Goal: Transaction & Acquisition: Purchase product/service

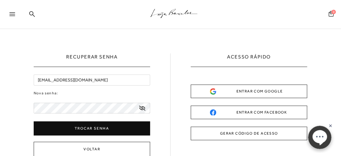
click at [144, 108] on icon at bounding box center [142, 108] width 6 height 5
click at [94, 127] on button "Trocar senha" at bounding box center [92, 129] width 117 height 14
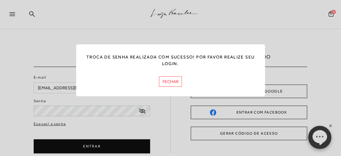
click at [172, 81] on button "FECHAR" at bounding box center [170, 82] width 23 height 10
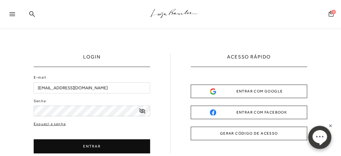
click at [96, 142] on button "ENTRAR" at bounding box center [92, 147] width 117 height 14
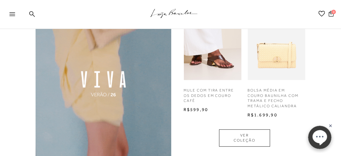
scroll to position [441, 0]
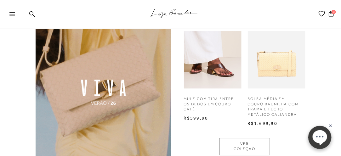
click at [12, 13] on icon at bounding box center [12, 14] width 6 height 4
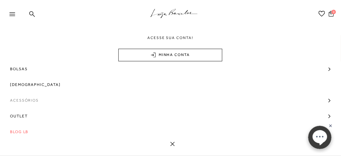
scroll to position [73, 0]
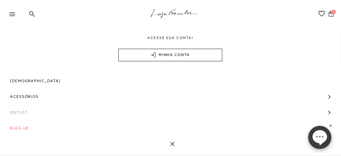
click at [21, 113] on span "Outlet" at bounding box center [19, 113] width 18 height 16
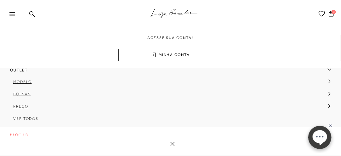
scroll to position [123, 0]
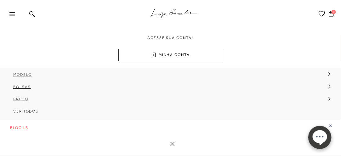
click at [25, 75] on span "Modelo" at bounding box center [22, 74] width 19 height 4
click at [33, 113] on span "[DEMOGRAPHIC_DATA]" at bounding box center [43, 111] width 51 height 4
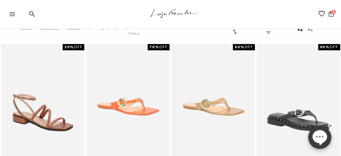
click at [276, 30] on link "FILTRAR" at bounding box center [276, 30] width 18 height 11
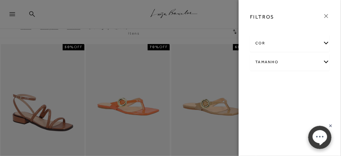
click at [268, 61] on div "Tamanho" at bounding box center [289, 62] width 79 height 17
click at [269, 117] on label "37" at bounding box center [269, 116] width 14 height 14
click at [267, 117] on input "37" at bounding box center [264, 117] width 6 height 6
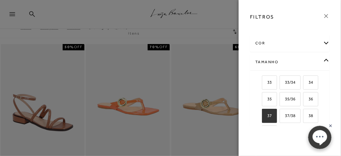
checkbox input "true"
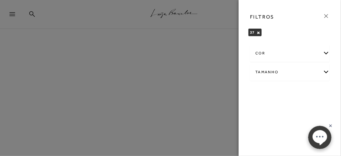
click at [271, 71] on div "Tamanho" at bounding box center [289, 72] width 79 height 17
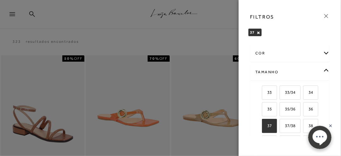
click at [314, 123] on body "0 .st0{fill:#3c3c3b;} .st1{opacity:0.2;} .st2{fill:#231F20;} .st3{fill:#FFFFFF;…" at bounding box center [319, 137] width 36 height 31
click at [309, 124] on body "0 .st0{fill:#3c3c3b;} .st1{opacity:0.2;} .st2{fill:#231F20;} .st3{fill:#FFFFFF;…" at bounding box center [319, 137] width 36 height 31
click at [308, 126] on button "0 .st0{fill:#3c3c3b;} .st1{opacity:0.2;} .st2{fill:#231F20;} .st3{fill:#FFFFFF;…" at bounding box center [319, 137] width 23 height 23
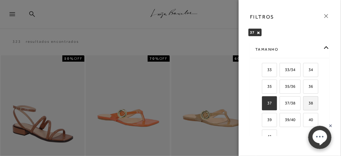
scroll to position [32, 0]
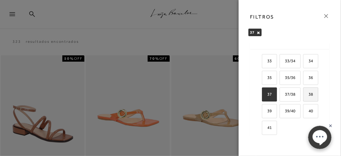
click at [309, 92] on span "38" at bounding box center [308, 94] width 9 height 5
click at [309, 92] on input "38" at bounding box center [305, 95] width 6 height 6
checkbox input "true"
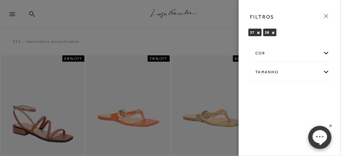
click at [198, 144] on div at bounding box center [170, 78] width 341 height 156
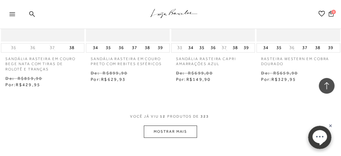
scroll to position [504, 0]
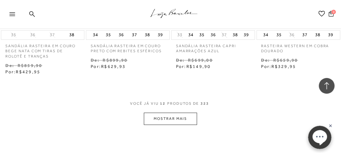
click at [162, 119] on button "MOSTRAR MAIS" at bounding box center [170, 119] width 53 height 12
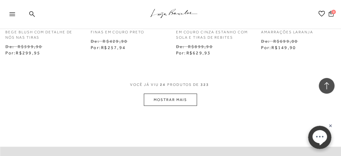
scroll to position [1071, 0]
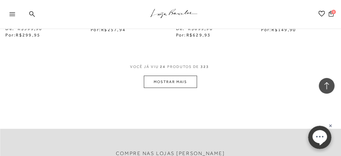
click at [189, 81] on button "MOSTRAR MAIS" at bounding box center [170, 82] width 53 height 12
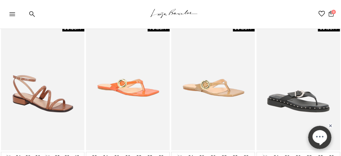
scroll to position [0, 0]
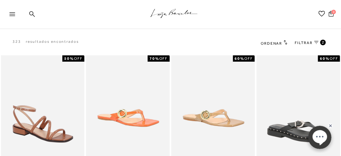
click at [303, 42] on span "FILTRAR" at bounding box center [304, 42] width 18 height 5
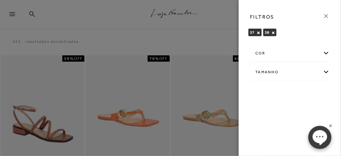
click at [261, 56] on div "cor" at bounding box center [289, 53] width 79 height 17
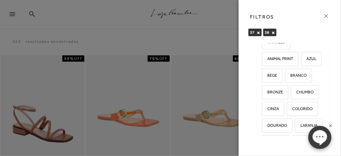
scroll to position [63, 0]
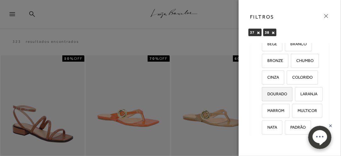
click at [270, 96] on span "DOURADO" at bounding box center [275, 94] width 25 height 5
click at [267, 98] on input "DOURADO" at bounding box center [264, 95] width 6 height 6
checkbox input "true"
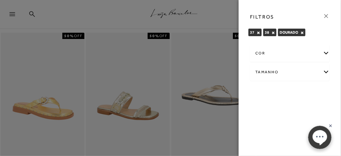
scroll to position [32, 0]
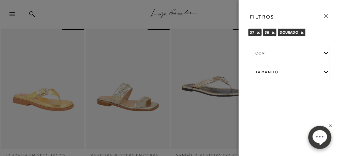
click at [204, 123] on div at bounding box center [170, 78] width 341 height 156
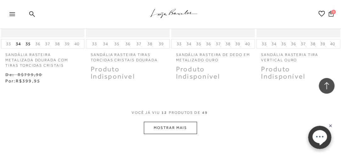
scroll to position [567, 0]
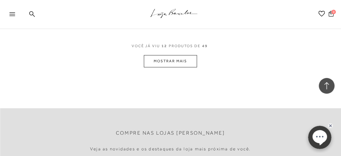
click at [162, 61] on button "MOSTRAR MAIS" at bounding box center [170, 61] width 53 height 12
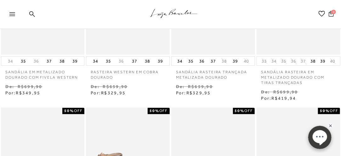
scroll to position [0, 0]
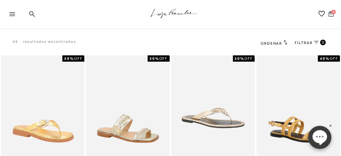
click at [307, 44] on span "FILTRAR" at bounding box center [304, 42] width 18 height 5
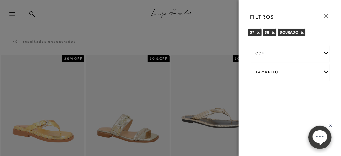
click at [302, 33] on button "×" at bounding box center [302, 33] width 3 height 4
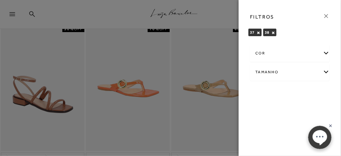
scroll to position [32, 0]
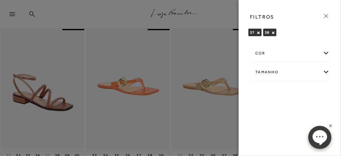
click at [181, 118] on div at bounding box center [170, 78] width 341 height 156
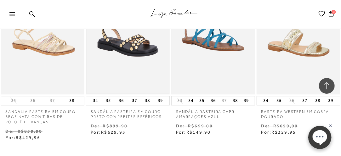
scroll to position [536, 0]
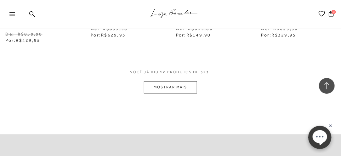
click at [159, 88] on button "MOSTRAR MAIS" at bounding box center [170, 87] width 53 height 12
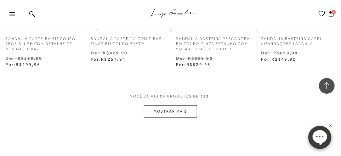
scroll to position [1071, 0]
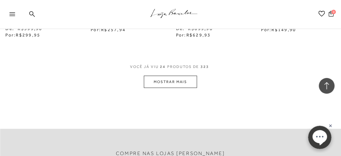
click at [155, 82] on button "MOSTRAR MAIS" at bounding box center [170, 82] width 53 height 12
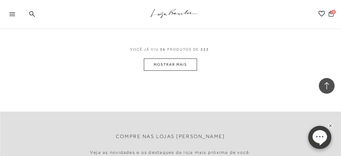
scroll to position [1575, 0]
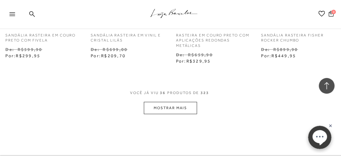
click at [171, 106] on button "MOSTRAR MAIS" at bounding box center [170, 108] width 53 height 12
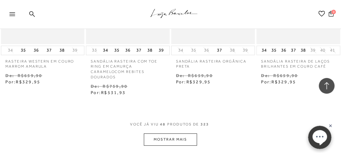
scroll to position [2111, 0]
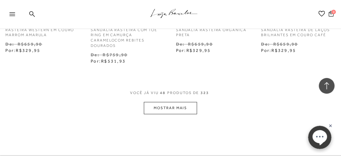
click at [167, 109] on button "MOSTRAR MAIS" at bounding box center [170, 108] width 53 height 12
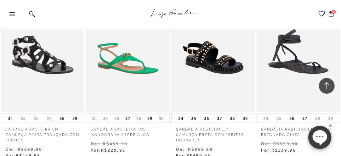
scroll to position [2678, 0]
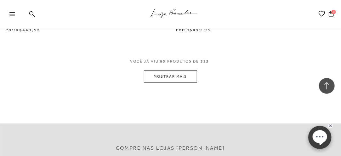
click at [169, 82] on button "MOSTRAR MAIS" at bounding box center [170, 77] width 53 height 12
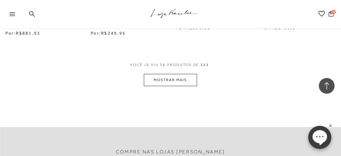
scroll to position [3245, 0]
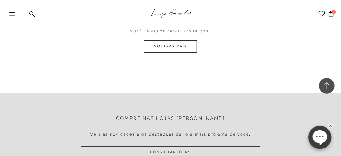
click at [165, 48] on button "MOSTRAR MAIS" at bounding box center [170, 46] width 53 height 12
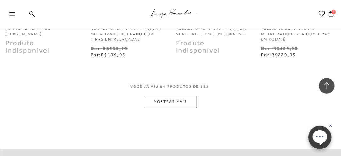
scroll to position [3760, 0]
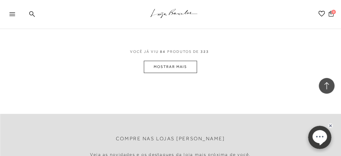
click at [167, 68] on button "MOSTRAR MAIS" at bounding box center [170, 67] width 53 height 12
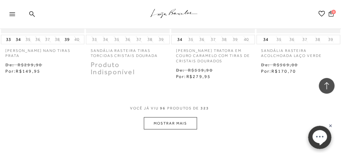
scroll to position [4264, 0]
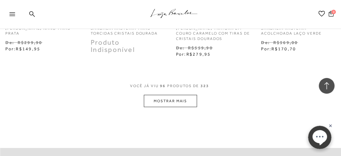
click at [173, 95] on button "MOSTRAR MAIS" at bounding box center [170, 101] width 53 height 12
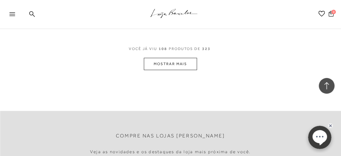
scroll to position [4831, 0]
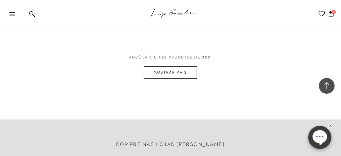
click at [171, 66] on button "MOSTRAR MAIS" at bounding box center [170, 72] width 53 height 12
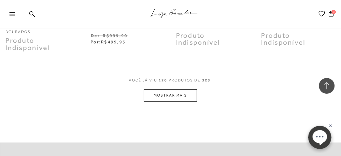
scroll to position [5366, 0]
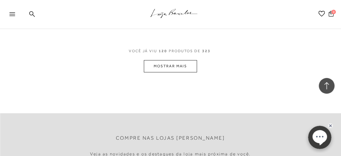
click at [164, 60] on button "MOSTRAR MAIS" at bounding box center [170, 66] width 53 height 12
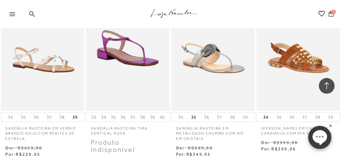
scroll to position [5927, 0]
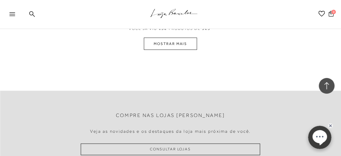
click at [159, 38] on button "MOSTRAR MAIS" at bounding box center [170, 44] width 53 height 12
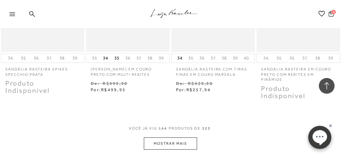
scroll to position [6456, 0]
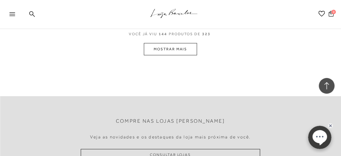
click at [165, 43] on button "MOSTRAR MAIS" at bounding box center [170, 49] width 53 height 12
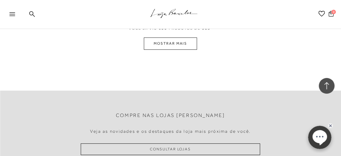
scroll to position [6992, 0]
click at [167, 37] on button "MOSTRAR MAIS" at bounding box center [170, 43] width 53 height 12
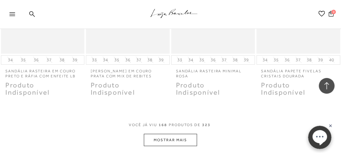
scroll to position [7496, 0]
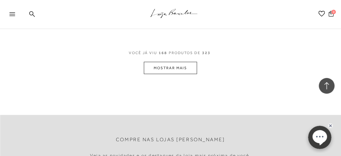
click at [163, 62] on button "MOSTRAR MAIS" at bounding box center [170, 68] width 53 height 12
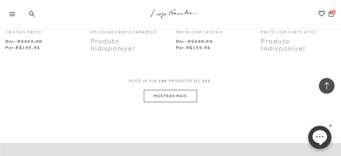
scroll to position [8032, 0]
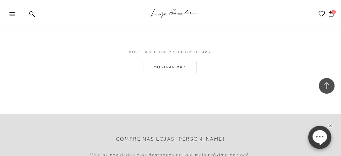
click at [172, 61] on button "MOSTRAR MAIS" at bounding box center [170, 67] width 53 height 12
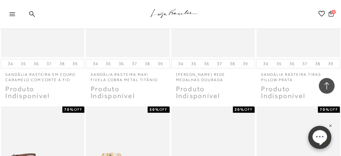
scroll to position [8378, 0]
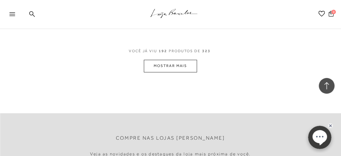
click at [165, 60] on button "MOSTRAR MAIS" at bounding box center [170, 66] width 53 height 12
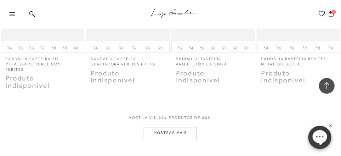
scroll to position [9103, 0]
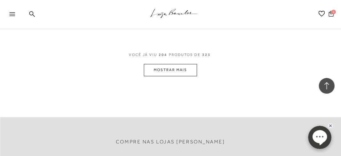
click at [166, 64] on button "MOSTRAR MAIS" at bounding box center [170, 70] width 53 height 12
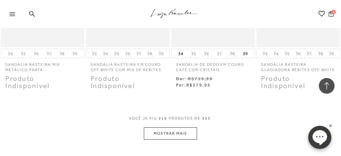
scroll to position [9632, 0]
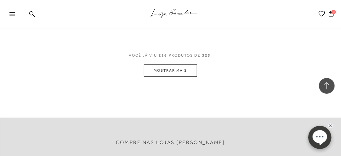
click at [169, 65] on button "MOSTRAR MAIS" at bounding box center [170, 71] width 53 height 12
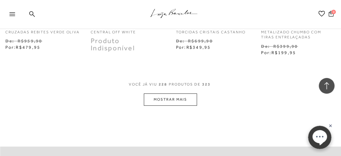
scroll to position [10167, 0]
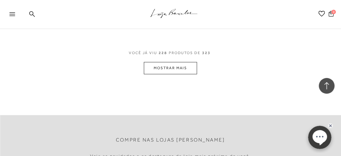
click at [173, 62] on button "MOSTRAR MAIS" at bounding box center [170, 68] width 53 height 12
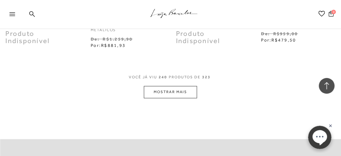
scroll to position [10671, 0]
click at [167, 86] on button "MOSTRAR MAIS" at bounding box center [170, 92] width 53 height 12
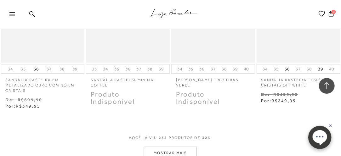
scroll to position [11175, 0]
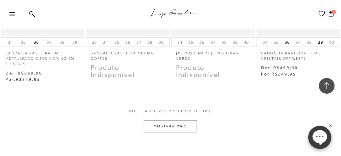
click at [161, 120] on button "MOSTRAR MAIS" at bounding box center [170, 126] width 53 height 12
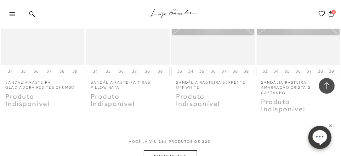
scroll to position [11742, 0]
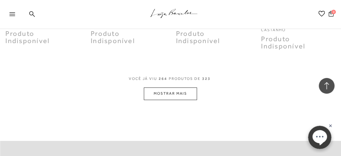
click at [169, 88] on button "MOSTRAR MAIS" at bounding box center [170, 94] width 53 height 12
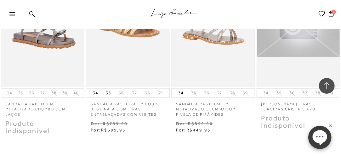
scroll to position [12240, 0]
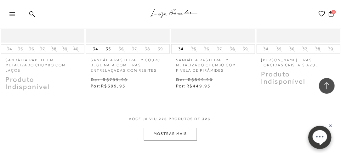
click at [171, 128] on button "MOSTRAR MAIS" at bounding box center [170, 134] width 53 height 12
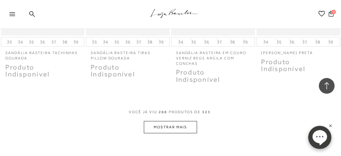
scroll to position [12839, 0]
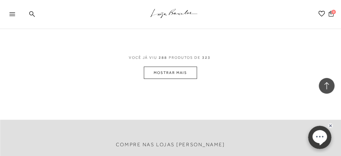
click at [177, 67] on button "MOSTRAR MAIS" at bounding box center [170, 73] width 53 height 12
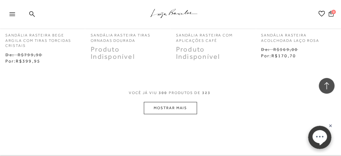
scroll to position [13374, 0]
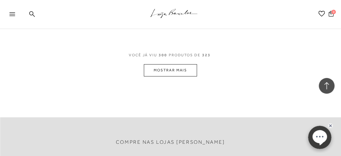
click at [176, 64] on button "MOSTRAR MAIS" at bounding box center [170, 70] width 53 height 12
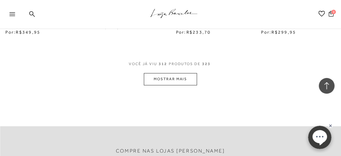
click at [160, 73] on button "MOSTRAR MAIS" at bounding box center [170, 79] width 53 height 12
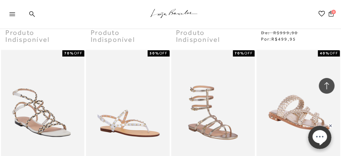
scroll to position [9682, 0]
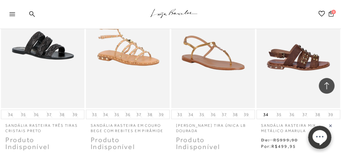
click at [14, 13] on icon at bounding box center [12, 14] width 6 height 4
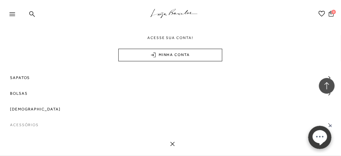
scroll to position [63, 0]
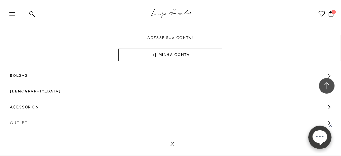
click at [24, 121] on span "Outlet" at bounding box center [19, 123] width 18 height 16
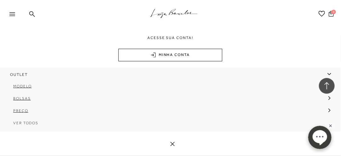
scroll to position [123, 0]
click at [22, 75] on span "Modelo" at bounding box center [22, 74] width 19 height 4
click at [32, 101] on link "Sandálias" at bounding box center [169, 101] width 328 height 12
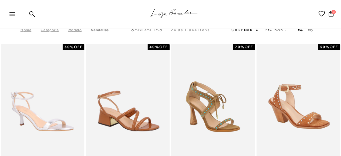
click at [272, 30] on link "FILTRAR" at bounding box center [277, 29] width 22 height 4
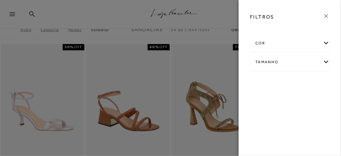
click at [267, 60] on div "Tamanho" at bounding box center [289, 62] width 79 height 17
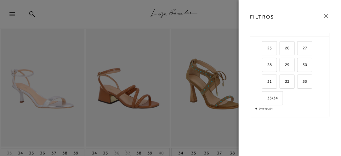
scroll to position [32, 0]
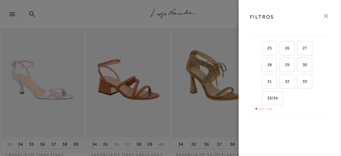
click at [271, 106] on link "Ver mais..." at bounding box center [267, 108] width 17 height 5
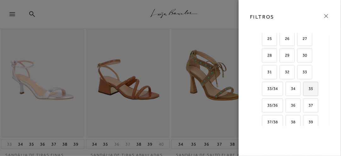
scroll to position [66, 0]
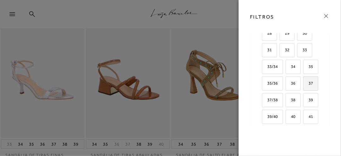
click at [310, 81] on span "37" at bounding box center [308, 83] width 9 height 5
click at [309, 81] on input "37" at bounding box center [305, 84] width 6 height 6
checkbox input "true"
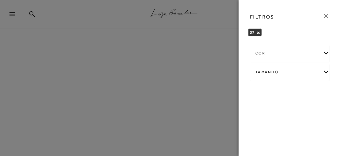
click at [291, 70] on div "Tamanho" at bounding box center [289, 72] width 79 height 17
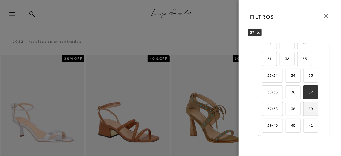
scroll to position [83, 0]
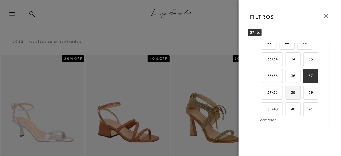
click at [291, 95] on label "38" at bounding box center [293, 93] width 14 height 14
click at [291, 95] on input "38" at bounding box center [288, 93] width 6 height 6
checkbox input "true"
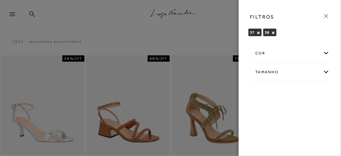
click at [228, 83] on div at bounding box center [170, 78] width 341 height 156
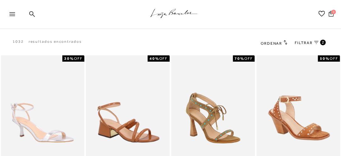
click at [276, 43] on span "Ordenar" at bounding box center [271, 43] width 21 height 4
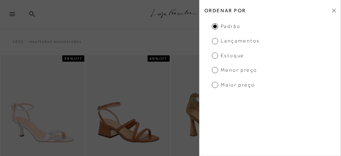
click at [231, 70] on span "Menor Preço" at bounding box center [234, 70] width 45 height 7
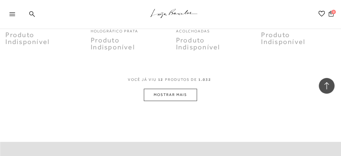
scroll to position [536, 0]
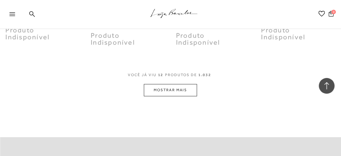
click at [162, 89] on button "MOSTRAR MAIS" at bounding box center [170, 90] width 53 height 12
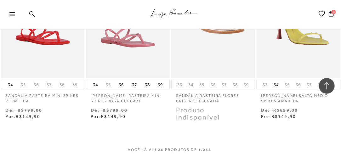
scroll to position [1019, 0]
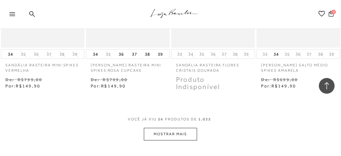
click at [158, 133] on button "MOSTRAR MAIS" at bounding box center [170, 134] width 53 height 12
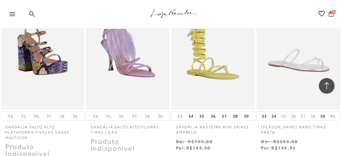
scroll to position [1586, 0]
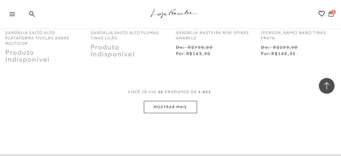
click at [163, 107] on button "MOSTRAR MAIS" at bounding box center [170, 107] width 53 height 12
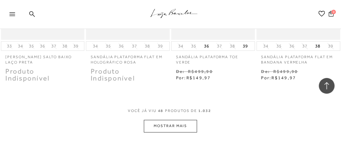
scroll to position [2153, 0]
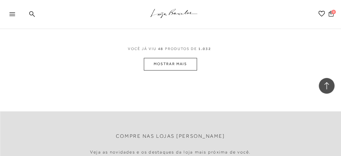
click at [159, 66] on button "MOSTRAR MAIS" at bounding box center [170, 64] width 53 height 12
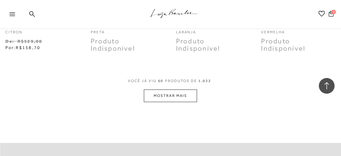
scroll to position [2657, 0]
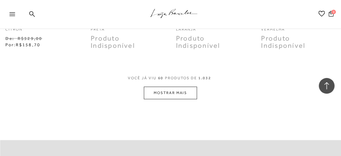
click at [162, 91] on button "MOSTRAR MAIS" at bounding box center [170, 93] width 53 height 12
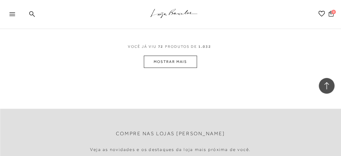
click at [162, 63] on button "MOSTRAR MAIS" at bounding box center [170, 62] width 53 height 12
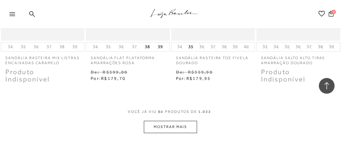
scroll to position [3722, 0]
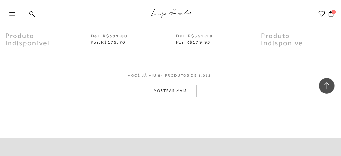
click at [164, 85] on button "MOSTRAR MAIS" at bounding box center [170, 91] width 53 height 12
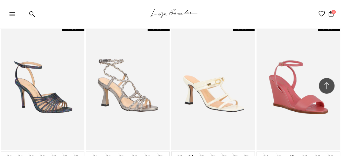
scroll to position [4226, 0]
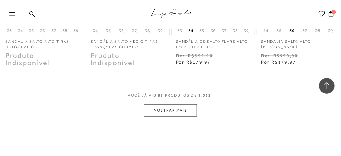
click at [168, 110] on button "MOSTRAR MAIS" at bounding box center [170, 111] width 53 height 12
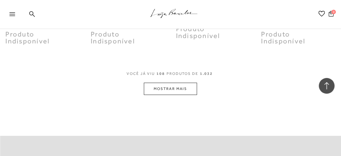
scroll to position [4793, 0]
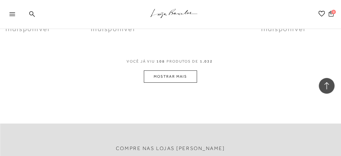
click at [158, 75] on button "MOSTRAR MAIS" at bounding box center [170, 77] width 53 height 12
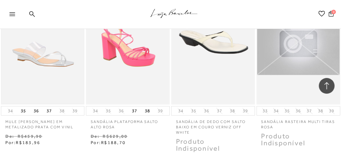
click at [42, 62] on img at bounding box center [43, 42] width 83 height 124
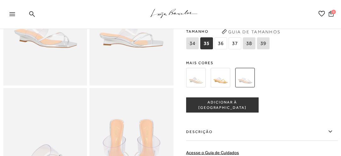
click at [217, 81] on img at bounding box center [221, 78] width 20 height 20
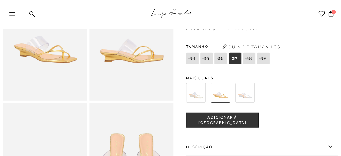
scroll to position [63, 0]
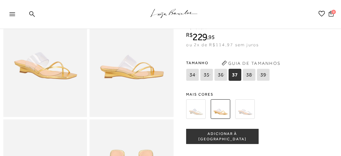
click at [198, 113] on img at bounding box center [196, 110] width 20 height 20
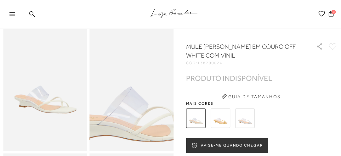
scroll to position [32, 0]
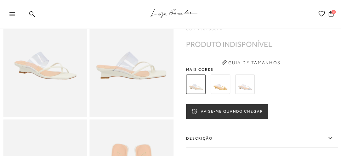
click at [249, 90] on img at bounding box center [246, 85] width 20 height 20
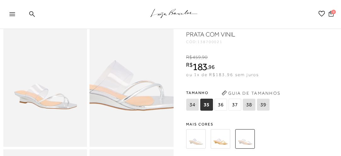
scroll to position [63, 0]
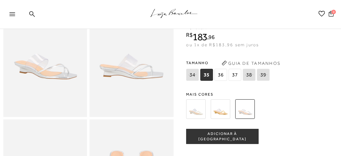
click at [244, 111] on img at bounding box center [246, 110] width 20 height 20
click at [235, 74] on span "37" at bounding box center [235, 75] width 13 height 12
click at [220, 137] on span "ADICIONAR À [GEOGRAPHIC_DATA]" at bounding box center [223, 136] width 72 height 11
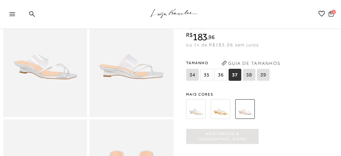
scroll to position [0, 0]
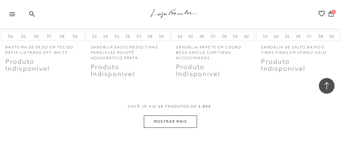
click at [160, 122] on button "MOSTRAR MAIS" at bounding box center [170, 122] width 53 height 12
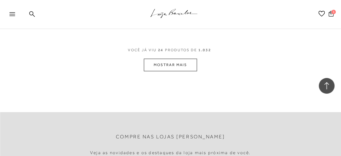
click at [168, 66] on button "MOSTRAR MAIS" at bounding box center [170, 65] width 53 height 12
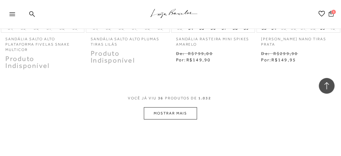
click at [165, 117] on button "MOSTRAR MAIS" at bounding box center [170, 113] width 53 height 12
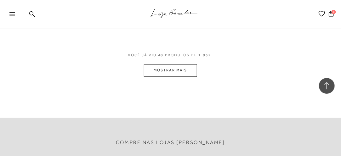
click at [158, 73] on button "MOSTRAR MAIS" at bounding box center [170, 70] width 53 height 12
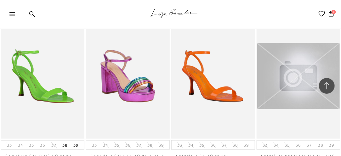
scroll to position [2682, 0]
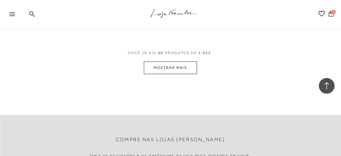
click at [170, 65] on button "MOSTRAR MAIS" at bounding box center [170, 68] width 53 height 12
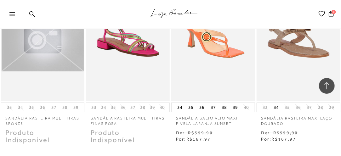
scroll to position [3186, 0]
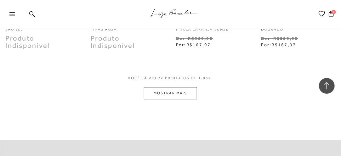
click at [159, 94] on button "MOSTRAR MAIS" at bounding box center [170, 93] width 53 height 12
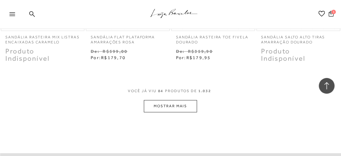
scroll to position [3754, 0]
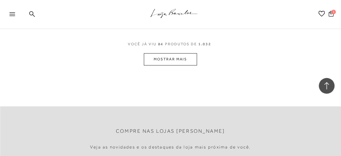
click at [174, 56] on button "MOSTRAR MAIS" at bounding box center [170, 59] width 53 height 12
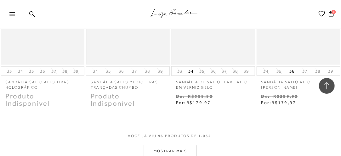
scroll to position [4226, 0]
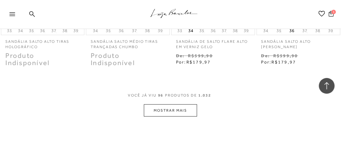
click at [176, 110] on button "MOSTRAR MAIS" at bounding box center [170, 111] width 53 height 12
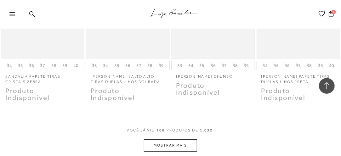
scroll to position [4793, 0]
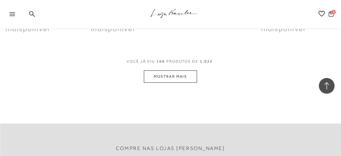
click at [166, 75] on button "MOSTRAR MAIS" at bounding box center [170, 77] width 53 height 12
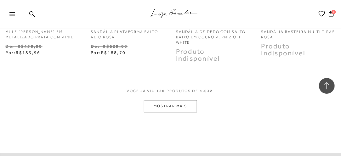
scroll to position [5297, 0]
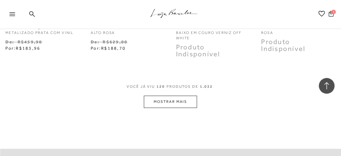
click at [159, 100] on button "MOSTRAR MAIS" at bounding box center [170, 102] width 53 height 12
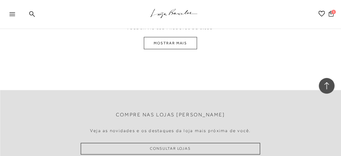
scroll to position [5833, 0]
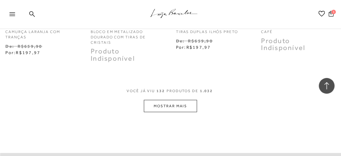
click at [179, 104] on button "MOSTRAR MAIS" at bounding box center [170, 106] width 53 height 12
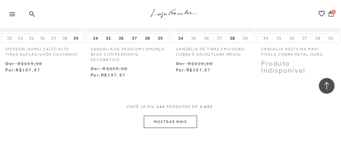
scroll to position [6368, 0]
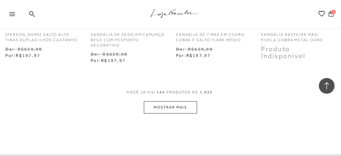
click at [158, 107] on button "MOSTRAR MAIS" at bounding box center [170, 107] width 53 height 12
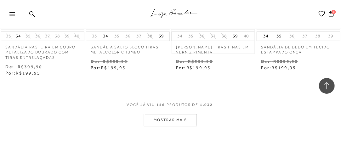
scroll to position [6904, 0]
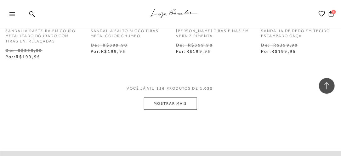
click at [180, 102] on button "MOSTRAR MAIS" at bounding box center [170, 104] width 53 height 12
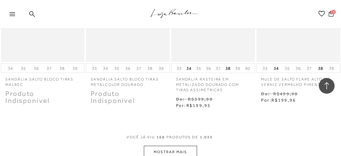
scroll to position [7439, 0]
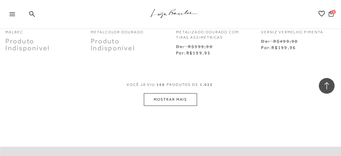
click at [164, 100] on button "MOSTRAR MAIS" at bounding box center [170, 100] width 53 height 12
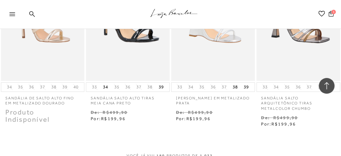
scroll to position [7943, 0]
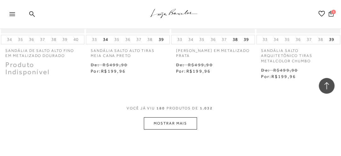
click at [170, 125] on button "MOSTRAR MAIS" at bounding box center [170, 124] width 53 height 12
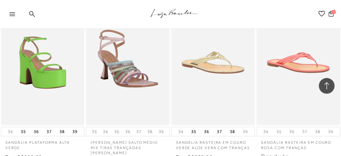
scroll to position [8479, 0]
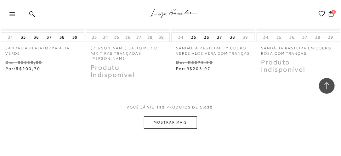
click at [166, 118] on button "MOSTRAR MAIS" at bounding box center [170, 123] width 53 height 12
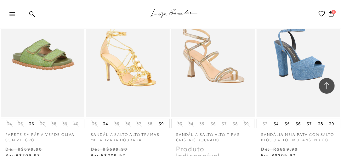
scroll to position [9014, 0]
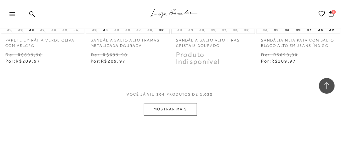
click at [162, 105] on button "MOSTRAR MAIS" at bounding box center [170, 109] width 53 height 12
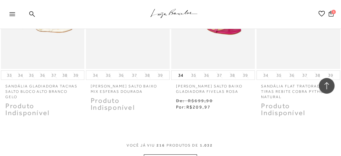
scroll to position [9519, 0]
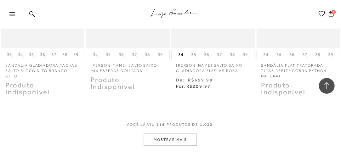
click at [163, 135] on button "MOSTRAR MAIS" at bounding box center [170, 140] width 53 height 12
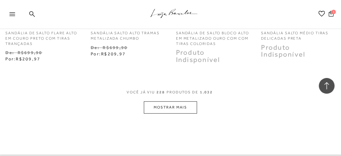
scroll to position [10117, 0]
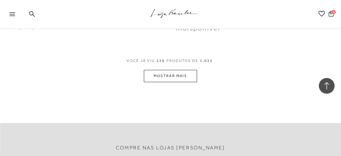
click at [164, 72] on button "MOSTRAR MAIS" at bounding box center [170, 76] width 53 height 12
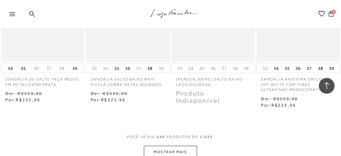
scroll to position [10590, 0]
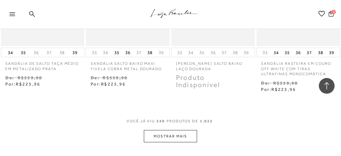
click at [170, 133] on button "MOSTRAR MAIS" at bounding box center [170, 136] width 53 height 12
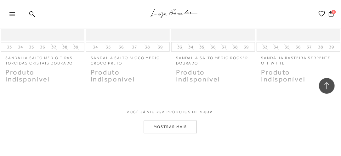
scroll to position [11157, 0]
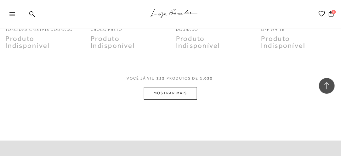
click at [168, 87] on button "MOSTRAR MAIS" at bounding box center [170, 93] width 53 height 12
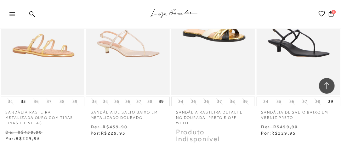
scroll to position [11692, 0]
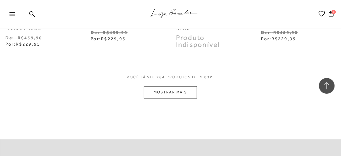
click at [172, 86] on button "MOSTRAR MAIS" at bounding box center [170, 92] width 53 height 12
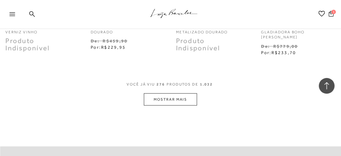
scroll to position [12228, 0]
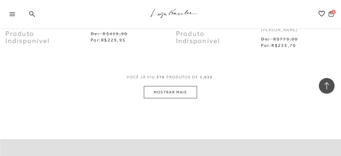
click at [169, 86] on button "MOSTRAR MAIS" at bounding box center [170, 92] width 53 height 12
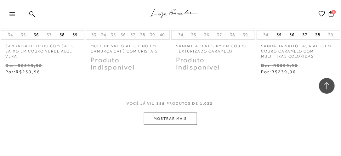
scroll to position [12732, 0]
click at [170, 112] on button "MOSTRAR MAIS" at bounding box center [170, 118] width 53 height 12
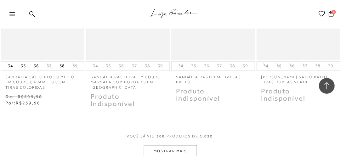
scroll to position [13299, 0]
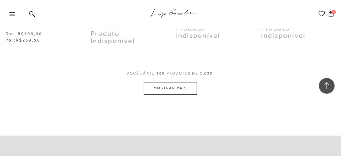
click at [164, 82] on button "MOSTRAR MAIS" at bounding box center [170, 88] width 53 height 12
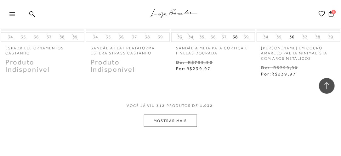
scroll to position [13803, 0]
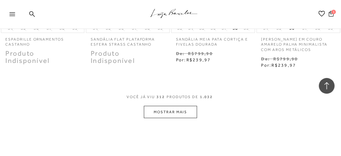
click at [164, 106] on button "MOSTRAR MAIS" at bounding box center [170, 112] width 53 height 12
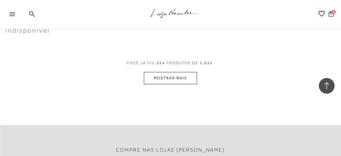
click at [165, 73] on button "MOSTRAR MAIS" at bounding box center [170, 78] width 53 height 12
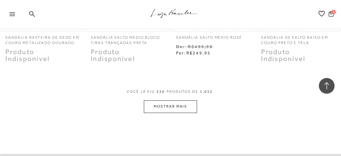
scroll to position [14874, 0]
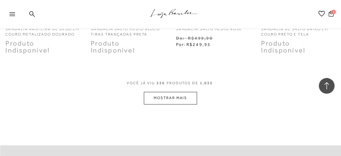
click at [168, 92] on button "MOSTRAR MAIS" at bounding box center [170, 98] width 53 height 12
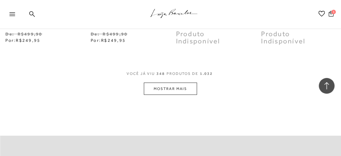
scroll to position [15441, 0]
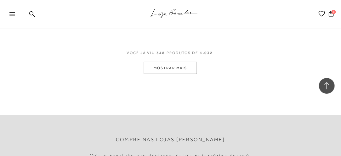
click at [157, 62] on button "MOSTRAR MAIS" at bounding box center [170, 68] width 53 height 12
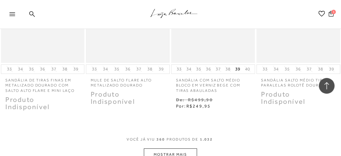
scroll to position [15914, 0]
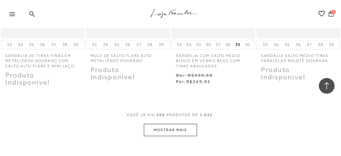
click at [172, 124] on button "MOSTRAR MAIS" at bounding box center [170, 130] width 53 height 12
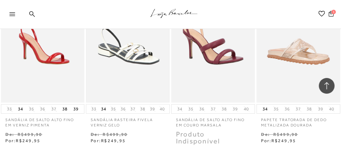
scroll to position [16481, 0]
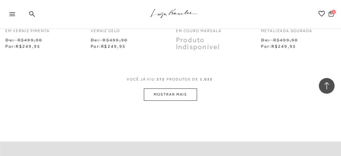
click at [156, 89] on button "MOSTRAR MAIS" at bounding box center [170, 95] width 53 height 12
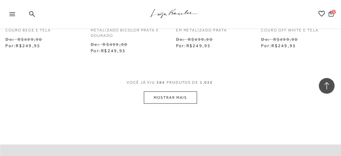
scroll to position [17016, 0]
click at [158, 91] on button "MOSTRAR MAIS" at bounding box center [170, 97] width 53 height 12
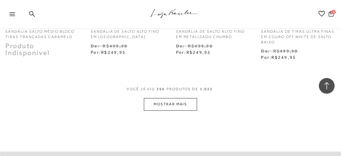
scroll to position [17552, 0]
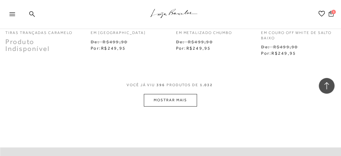
click at [172, 94] on button "MOSTRAR MAIS" at bounding box center [170, 100] width 53 height 12
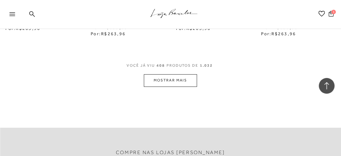
scroll to position [18119, 0]
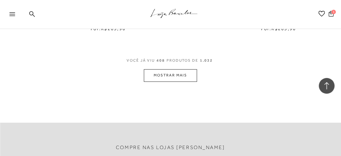
click at [164, 69] on button "MOSTRAR MAIS" at bounding box center [170, 75] width 53 height 12
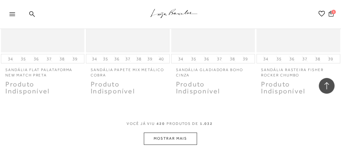
scroll to position [18623, 0]
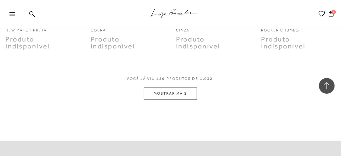
click at [169, 88] on button "MOSTRAR MAIS" at bounding box center [170, 94] width 53 height 12
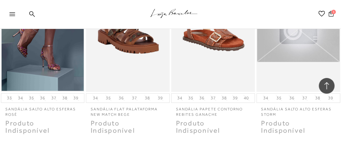
scroll to position [19127, 0]
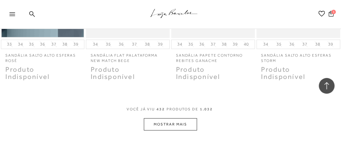
click at [167, 118] on button "MOSTRAR MAIS" at bounding box center [170, 124] width 53 height 12
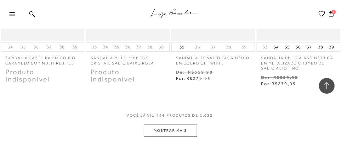
scroll to position [19662, 0]
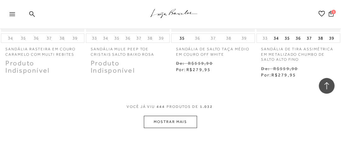
click at [165, 116] on button "MOSTRAR MAIS" at bounding box center [170, 122] width 53 height 12
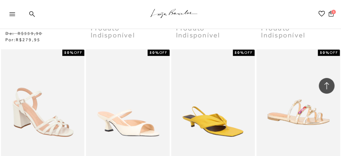
scroll to position [20072, 0]
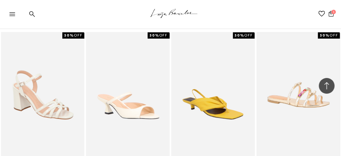
click at [307, 77] on img at bounding box center [298, 95] width 83 height 124
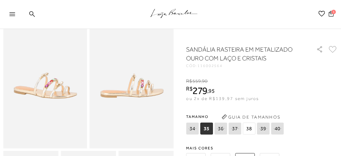
click at [246, 129] on span "38" at bounding box center [249, 129] width 13 height 12
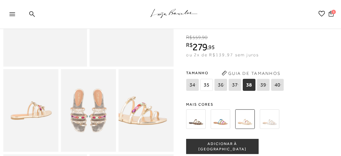
scroll to position [126, 0]
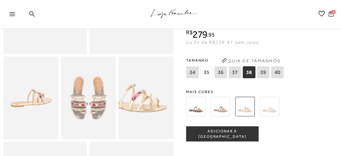
click at [223, 139] on span "ADICIONAR À [GEOGRAPHIC_DATA]" at bounding box center [223, 134] width 72 height 11
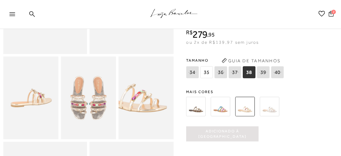
scroll to position [0, 0]
click at [218, 116] on img at bounding box center [221, 107] width 20 height 20
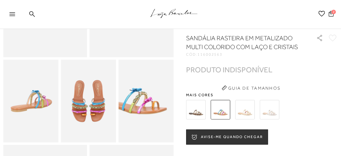
scroll to position [158, 0]
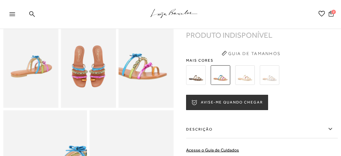
click at [192, 84] on img at bounding box center [196, 76] width 20 height 20
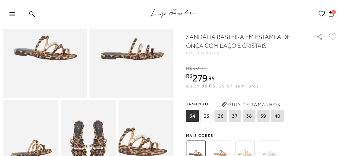
scroll to position [95, 0]
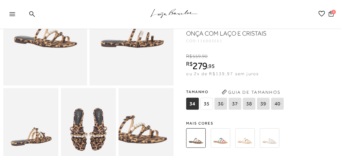
click at [269, 148] on img at bounding box center [270, 139] width 20 height 20
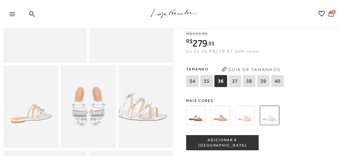
scroll to position [126, 0]
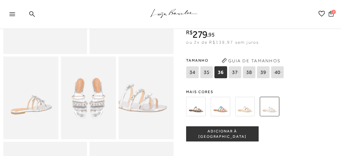
click at [248, 116] on img at bounding box center [246, 107] width 20 height 20
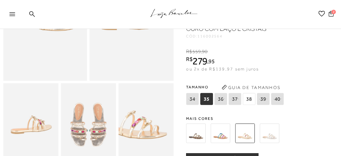
scroll to position [126, 0]
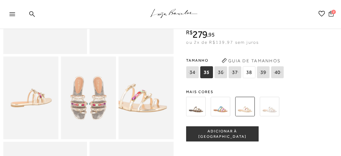
click at [330, 15] on icon at bounding box center [332, 13] width 6 height 7
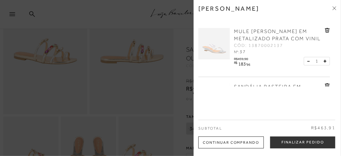
scroll to position [63, 0]
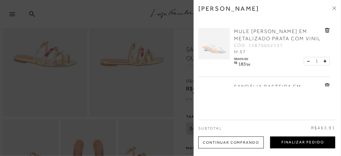
click at [296, 143] on button "Finalizar Pedido" at bounding box center [302, 143] width 65 height 12
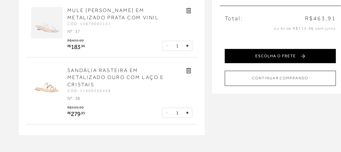
click at [277, 57] on button "ESCOLHA O FRETE" at bounding box center [280, 56] width 111 height 14
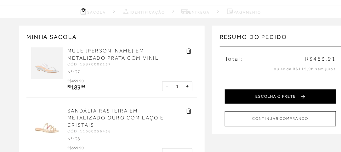
scroll to position [32, 0]
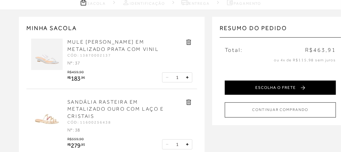
click at [278, 88] on button "ESCOLHA O FRETE" at bounding box center [280, 87] width 111 height 14
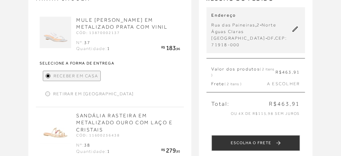
scroll to position [126, 0]
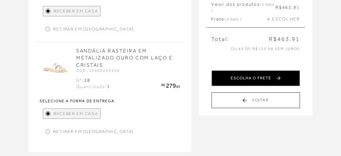
click at [245, 73] on button "ESCOLHA O FRETE" at bounding box center [256, 79] width 89 height 16
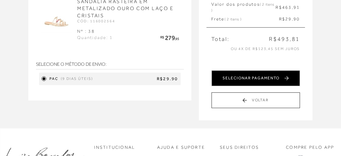
click at [250, 72] on button "SELECIONAR PAGAMENTO" at bounding box center [256, 79] width 89 height 16
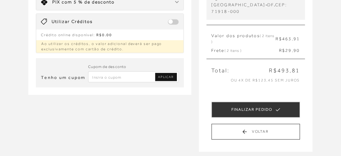
scroll to position [32, 0]
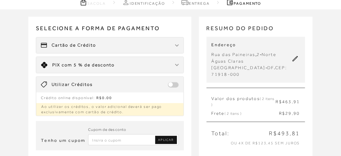
click at [106, 47] on div "Cartão de Crédito" at bounding box center [109, 45] width 147 height 16
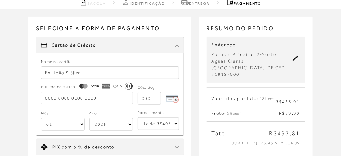
click at [66, 71] on input "text" at bounding box center [110, 72] width 138 height 13
click at [55, 74] on input "text" at bounding box center [110, 72] width 138 height 13
type input "Leticia P Ferreira"
click at [92, 97] on input "tel" at bounding box center [87, 98] width 92 height 13
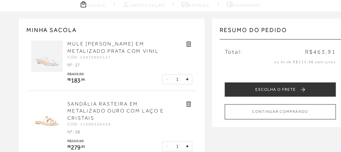
scroll to position [32, 0]
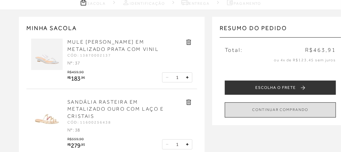
click at [270, 111] on button "CONTINUAR COMPRANDO" at bounding box center [280, 109] width 111 height 15
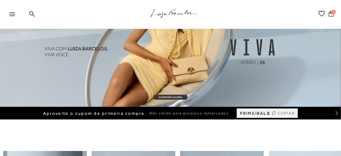
scroll to position [158, 0]
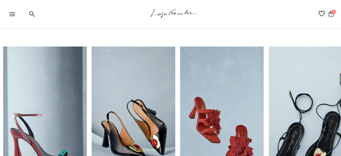
click at [332, 14] on icon at bounding box center [331, 14] width 5 height 6
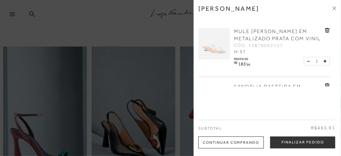
click at [261, 40] on span "MULE ANABELA EM METALIZADO PRATA COM VINIL" at bounding box center [277, 35] width 87 height 13
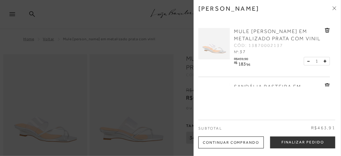
click at [138, 86] on div at bounding box center [170, 78] width 341 height 156
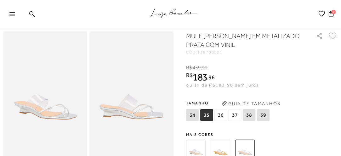
scroll to position [95, 0]
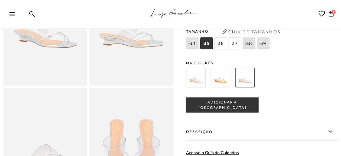
click at [225, 77] on img at bounding box center [221, 78] width 20 height 20
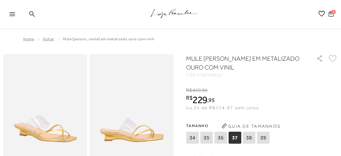
scroll to position [63, 0]
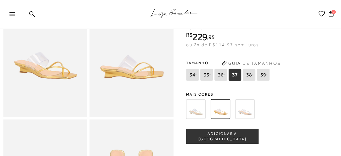
click at [232, 75] on span "37" at bounding box center [235, 75] width 13 height 12
click at [129, 77] on img at bounding box center [132, 54] width 84 height 126
click at [232, 75] on span "37" at bounding box center [235, 75] width 13 height 12
click at [231, 136] on span "ADICIONAR À [GEOGRAPHIC_DATA]" at bounding box center [223, 136] width 72 height 11
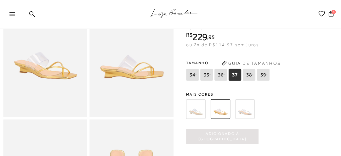
scroll to position [0, 0]
click at [331, 13] on icon at bounding box center [331, 13] width 5 height 6
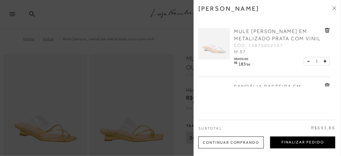
click at [297, 143] on button "Finalizar Pedido" at bounding box center [302, 143] width 65 height 12
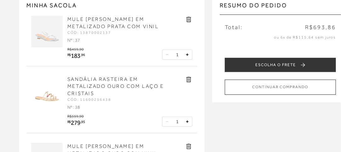
scroll to position [63, 0]
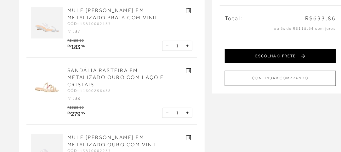
click at [253, 56] on button "ESCOLHA O FRETE" at bounding box center [280, 56] width 111 height 14
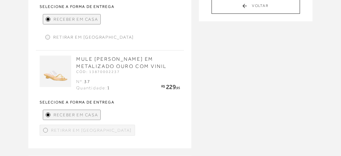
scroll to position [158, 0]
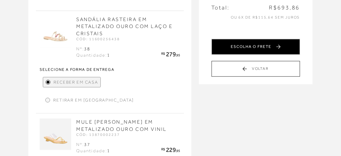
click at [248, 43] on button "ESCOLHA O FRETE" at bounding box center [256, 47] width 89 height 16
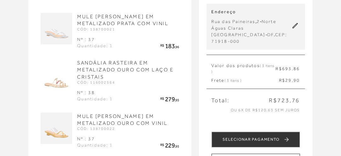
scroll to position [56, 0]
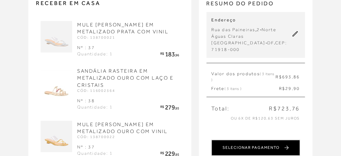
click at [260, 143] on button "SELECIONAR PAGAMENTO" at bounding box center [256, 148] width 89 height 16
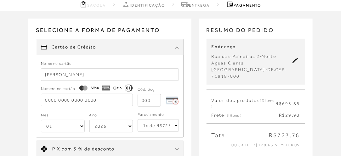
scroll to position [63, 0]
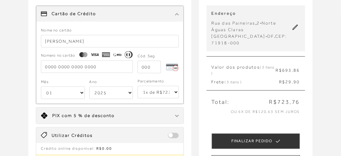
click at [66, 66] on input "tel" at bounding box center [87, 66] width 92 height 13
type input "5200 4858 3762 5045"
click at [144, 70] on input "tel" at bounding box center [149, 67] width 23 height 13
type input "203"
click at [79, 92] on select "01 02 03 04 05 06 07 08 09 10 11 12" at bounding box center [62, 93] width 43 height 13
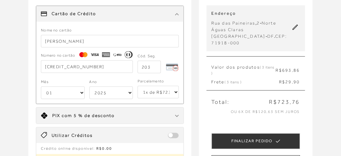
select select "08"
click at [41, 87] on select "01 02 03 04 05 06 07 08 09 10 11 12" at bounding box center [62, 93] width 43 height 13
click at [130, 92] on select "2025 2026 2027 2028 2029 2030 2031 2032 2033 2034 2035 2036 2037 2038 2039 2040…" at bounding box center [110, 93] width 43 height 13
select select "2032"
click at [89, 87] on select "2025 2026 2027 2028 2029 2030 2031 2032 2033 2034 2035 2036 2037 2038 2039 2040…" at bounding box center [110, 93] width 43 height 13
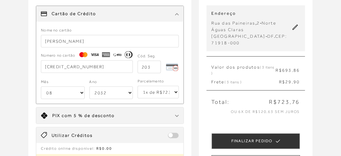
click at [177, 92] on select "1x de R$723.76 2x de R$361.88 sem juros 3x de R$241.26 sem juros 4x de R$180.94…" at bounding box center [158, 92] width 41 height 13
select select "6"
click at [138, 86] on select "1x de R$723.76 2x de R$361.88 sem juros 3x de R$241.26 sem juros 4x de R$180.94…" at bounding box center [158, 92] width 41 height 13
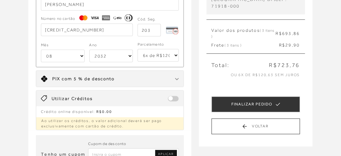
scroll to position [126, 0]
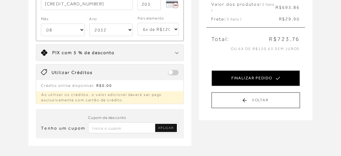
click at [250, 71] on button "FINALIZAR PEDIDO" at bounding box center [256, 79] width 89 height 16
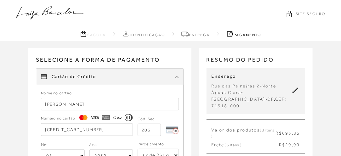
select select "08"
select select "2032"
select select "6"
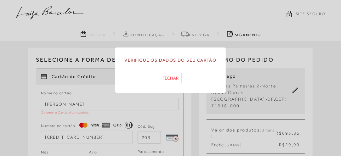
click at [169, 79] on button "Fechar" at bounding box center [170, 78] width 23 height 10
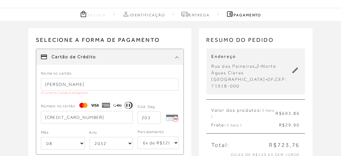
scroll to position [32, 0]
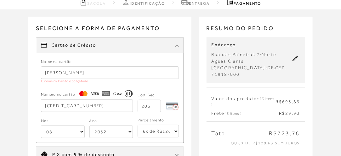
click at [45, 72] on input "Leticia P Ferreira" at bounding box center [110, 72] width 138 height 13
click at [65, 73] on input "Leticia P Ferreira" at bounding box center [110, 72] width 138 height 13
click at [65, 76] on input "Leticia P Ferreira" at bounding box center [110, 72] width 138 height 13
click at [96, 71] on input "Leticia P Ferreira" at bounding box center [110, 72] width 138 height 13
click at [83, 93] on icon at bounding box center [83, 94] width 2 height 4
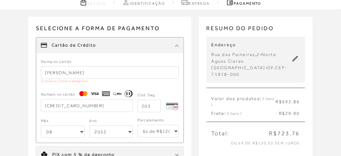
click at [86, 72] on input "Leticia P Ferreira" at bounding box center [110, 72] width 138 height 13
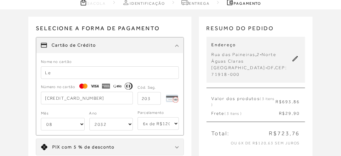
type input "L"
type input "Leticia P Ferreira"
click at [113, 98] on input "5200 4858 3762 5045" at bounding box center [87, 98] width 92 height 13
click at [84, 86] on icon at bounding box center [83, 86] width 2 height 4
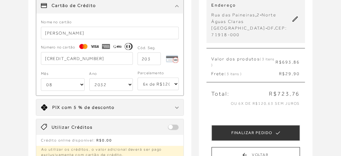
scroll to position [63, 0]
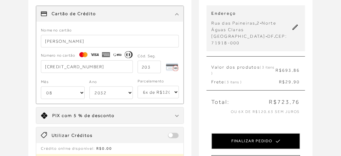
click at [255, 137] on button "FINALIZAR PEDIDO" at bounding box center [256, 142] width 89 height 16
select select "08"
select select "2032"
select select "6"
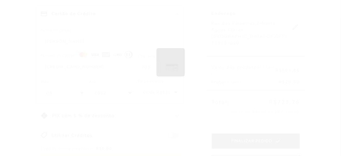
scroll to position [0, 0]
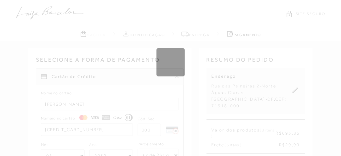
select select "1"
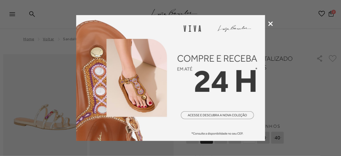
click at [270, 22] on icon at bounding box center [270, 23] width 5 height 5
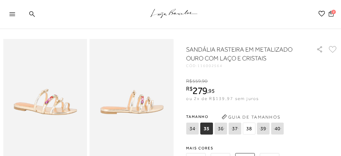
scroll to position [95, 0]
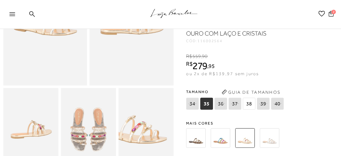
click at [92, 131] on img at bounding box center [88, 129] width 55 height 83
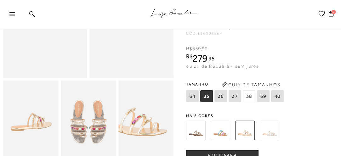
scroll to position [126, 0]
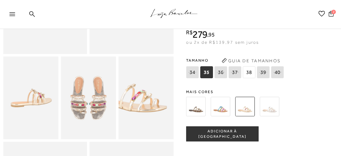
click at [198, 115] on img at bounding box center [196, 107] width 20 height 20
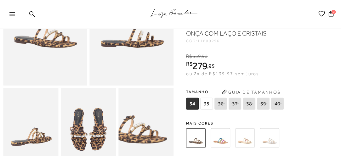
scroll to position [158, 0]
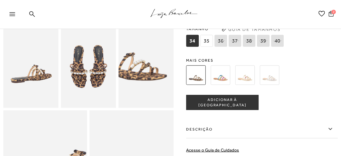
click at [224, 85] on img at bounding box center [221, 76] width 20 height 20
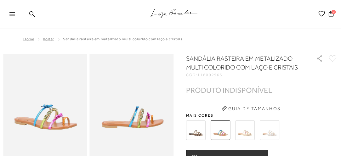
click at [275, 135] on img at bounding box center [270, 131] width 20 height 20
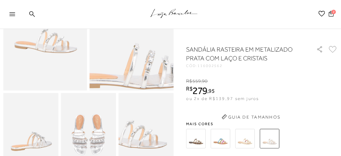
scroll to position [95, 0]
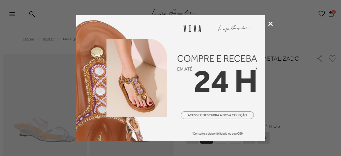
click at [271, 23] on icon at bounding box center [270, 23] width 5 height 5
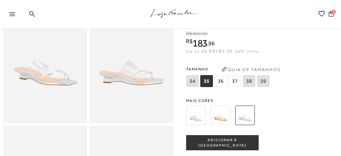
scroll to position [63, 0]
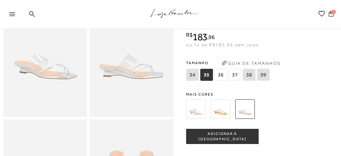
click at [221, 114] on img at bounding box center [221, 110] width 20 height 20
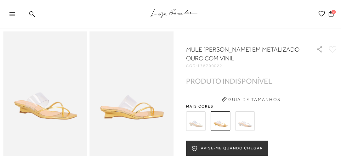
scroll to position [32, 0]
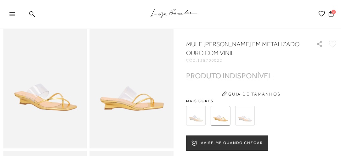
click at [197, 121] on img at bounding box center [196, 116] width 20 height 20
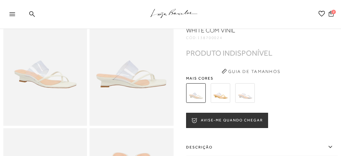
scroll to position [63, 0]
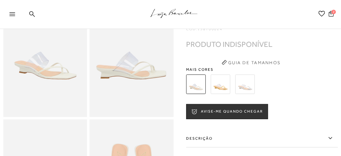
click at [248, 90] on img at bounding box center [246, 85] width 20 height 20
